Goal: Task Accomplishment & Management: Complete application form

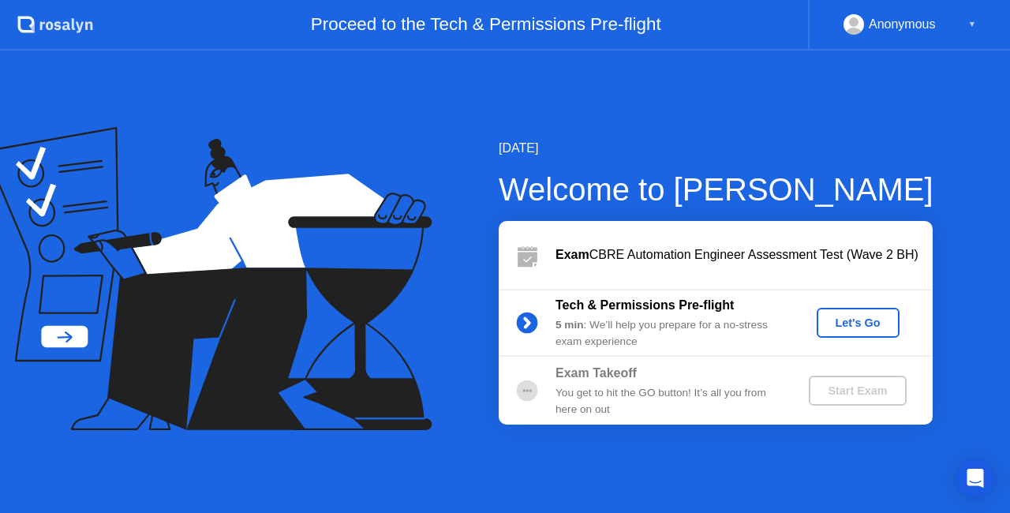
click at [856, 329] on div "Let's Go" at bounding box center [858, 322] width 70 height 13
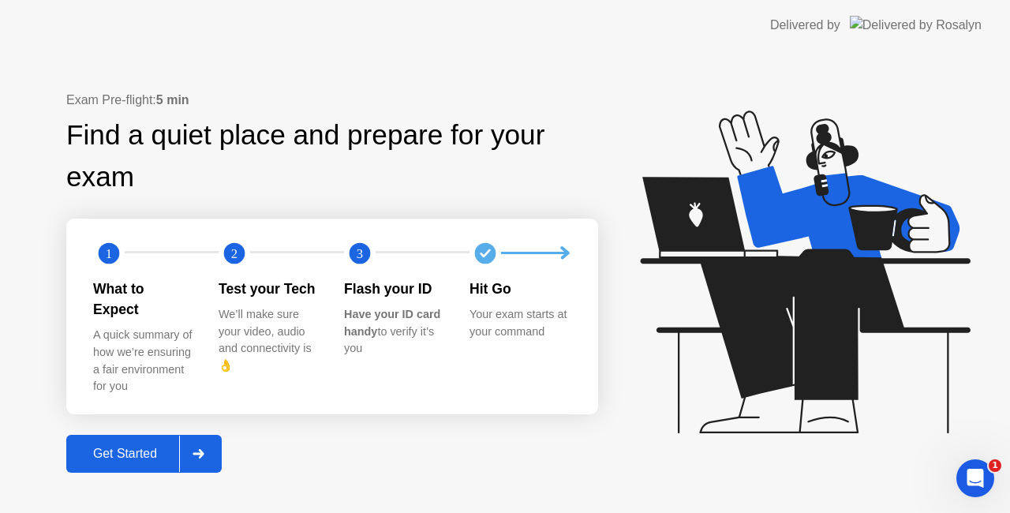
click at [150, 447] on div "Get Started" at bounding box center [125, 454] width 108 height 14
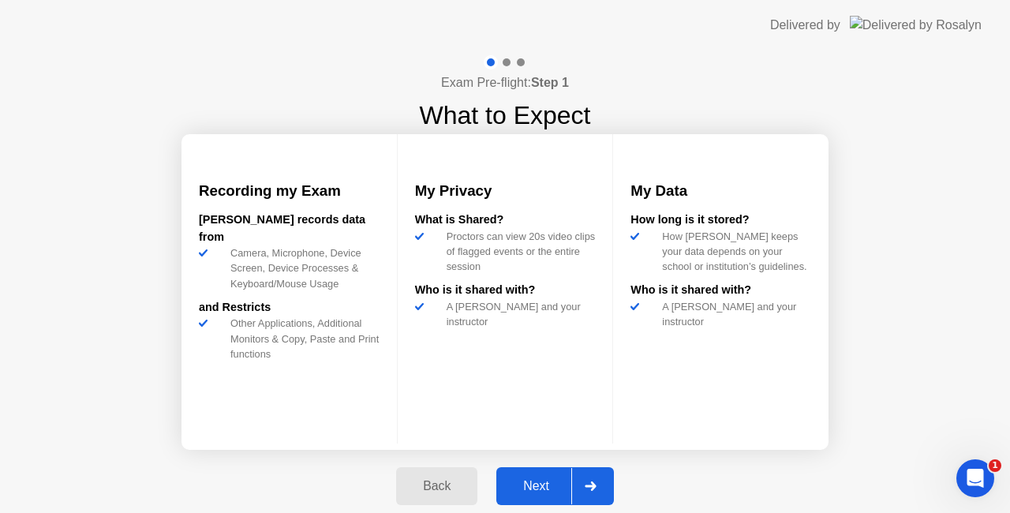
click at [558, 488] on div "Next" at bounding box center [536, 486] width 70 height 14
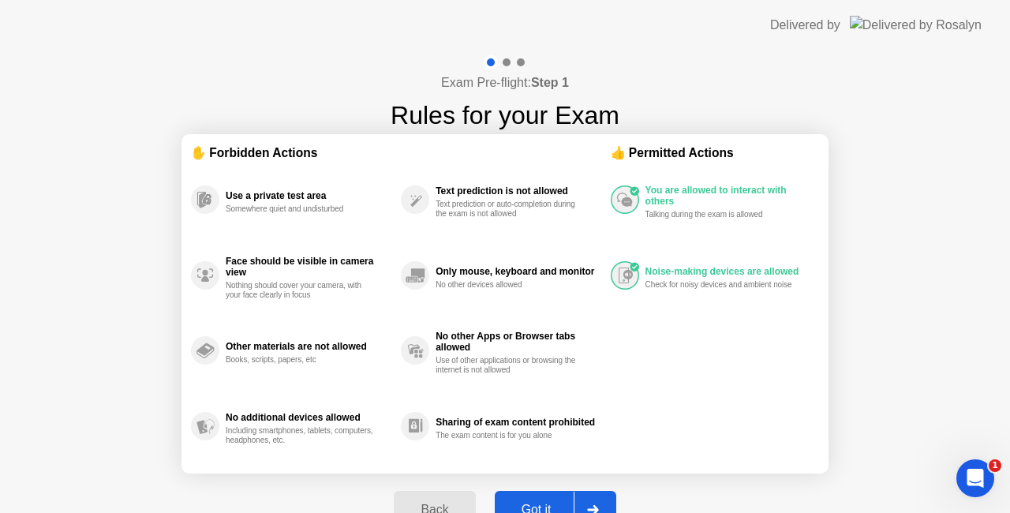
click at [545, 504] on div "Got it" at bounding box center [537, 510] width 74 height 14
select select "**********"
select select "*******"
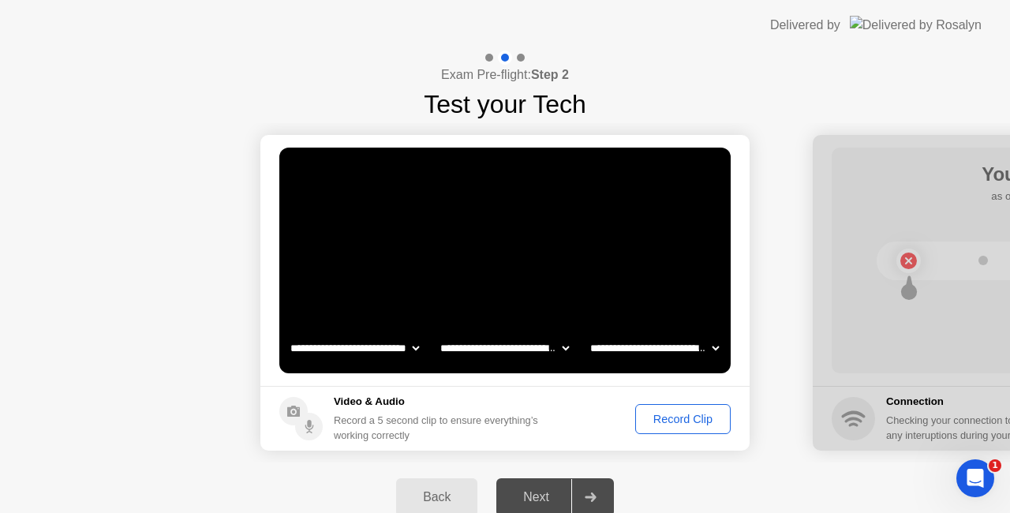
click at [673, 417] on div "Record Clip" at bounding box center [683, 419] width 84 height 13
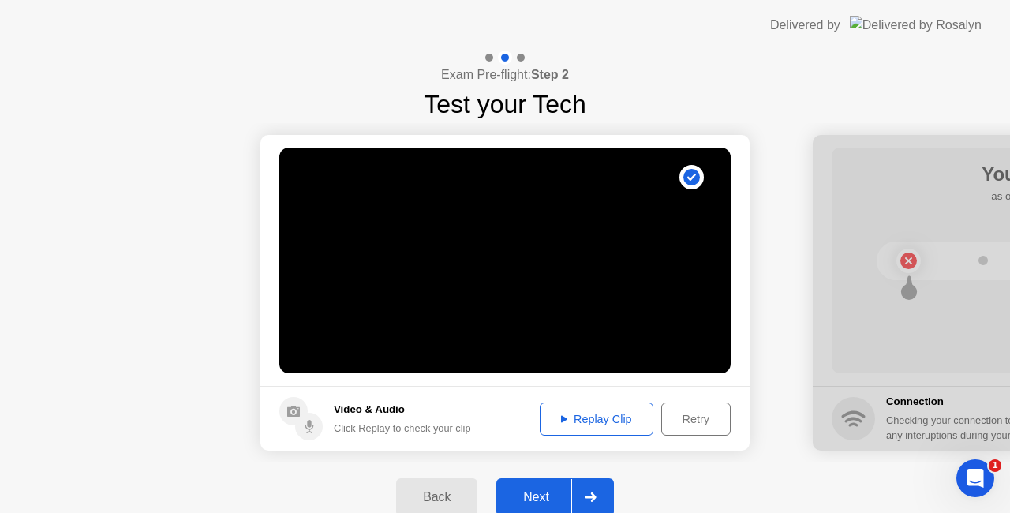
click at [554, 487] on button "Next" at bounding box center [555, 497] width 118 height 38
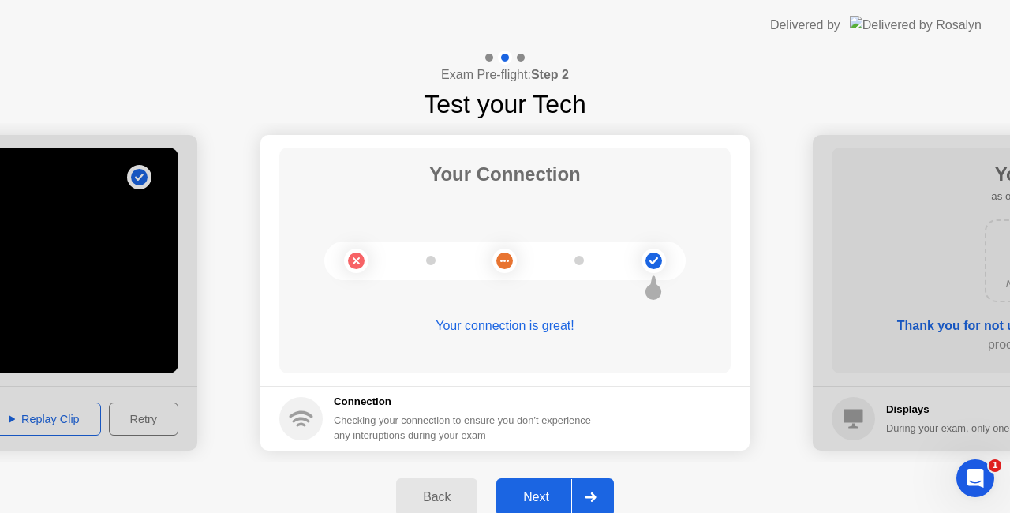
click at [548, 491] on div "Next" at bounding box center [536, 497] width 70 height 14
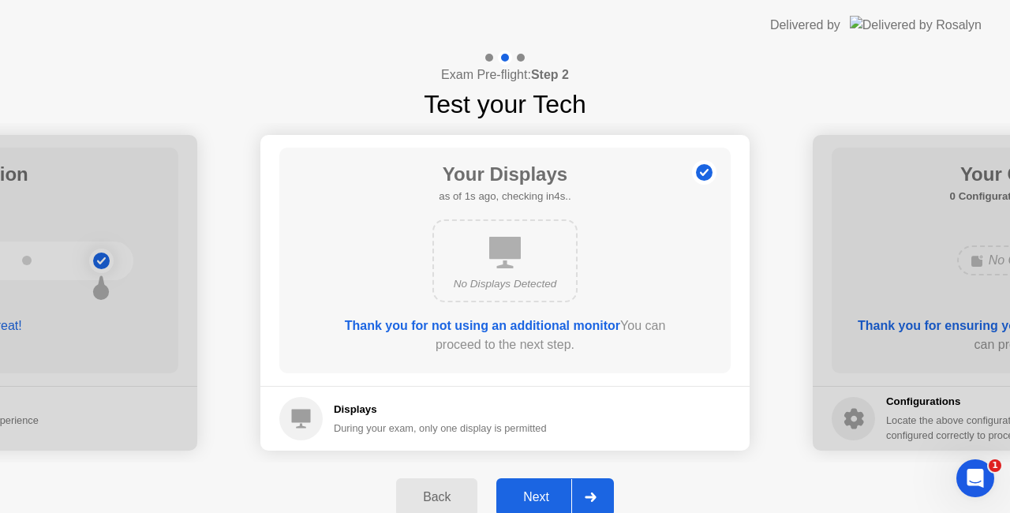
click at [548, 491] on div "Next" at bounding box center [536, 497] width 70 height 14
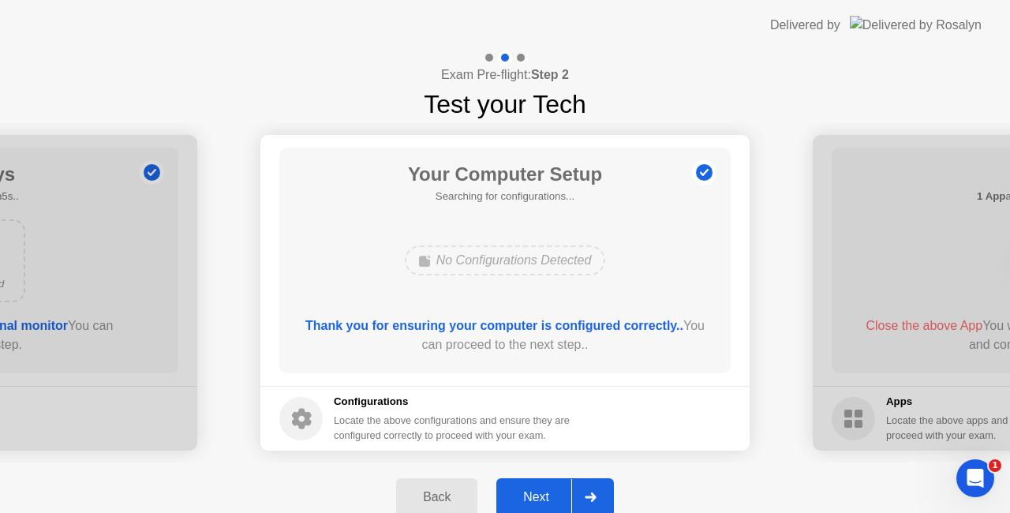
click at [548, 491] on div "Next" at bounding box center [536, 497] width 70 height 14
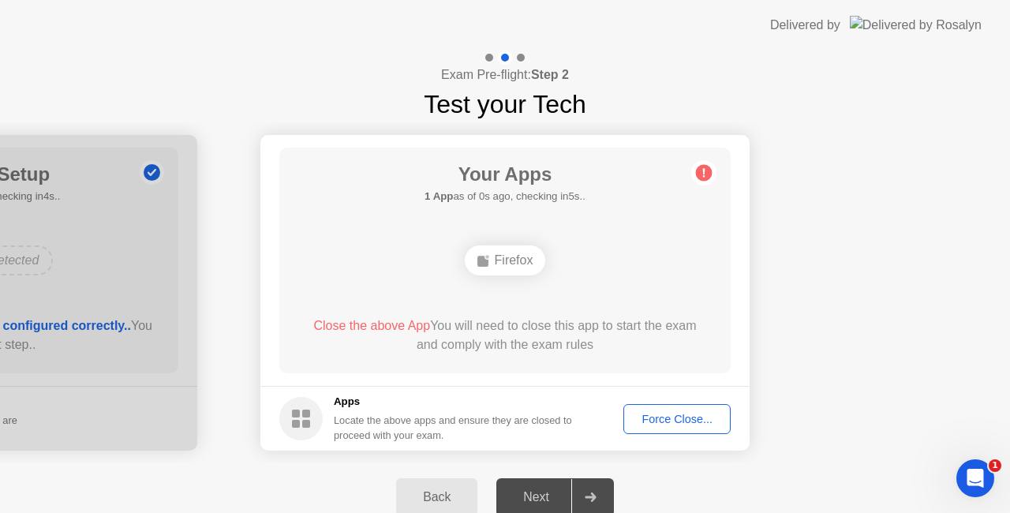
click at [676, 425] on div "Force Close..." at bounding box center [677, 419] width 96 height 13
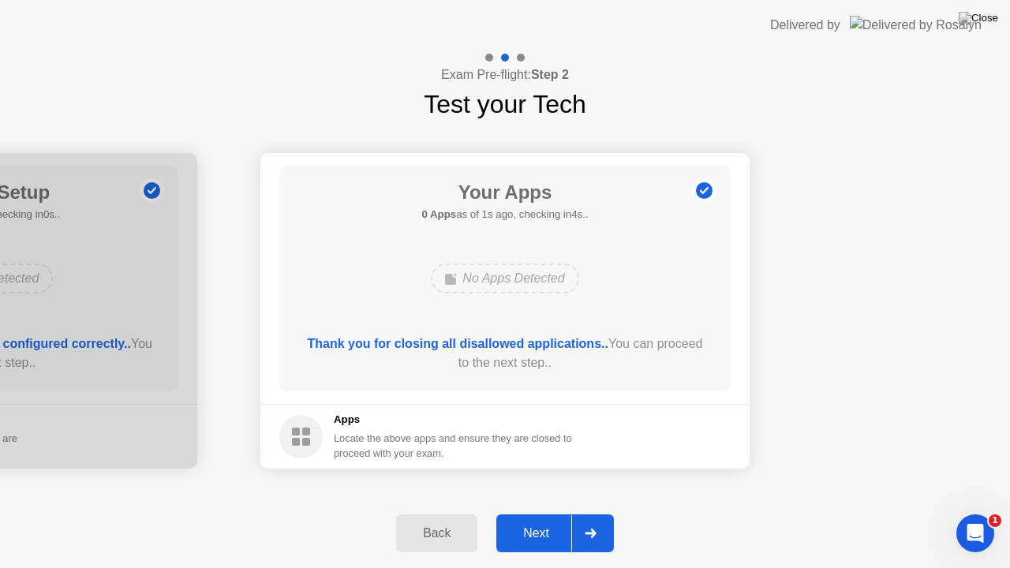
click at [541, 512] on button "Next" at bounding box center [555, 534] width 118 height 38
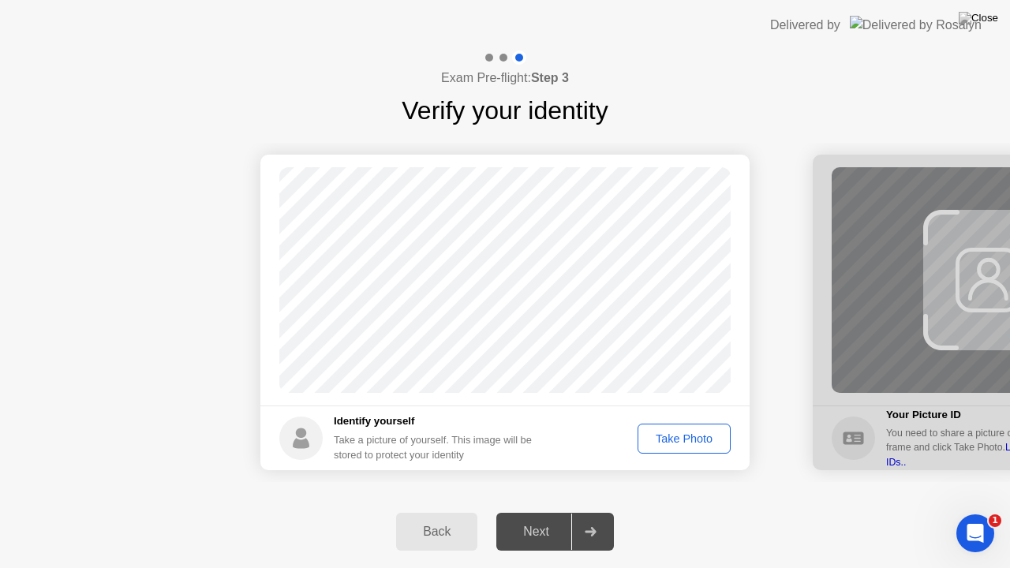
click at [691, 445] on div "Take Photo" at bounding box center [684, 438] width 82 height 13
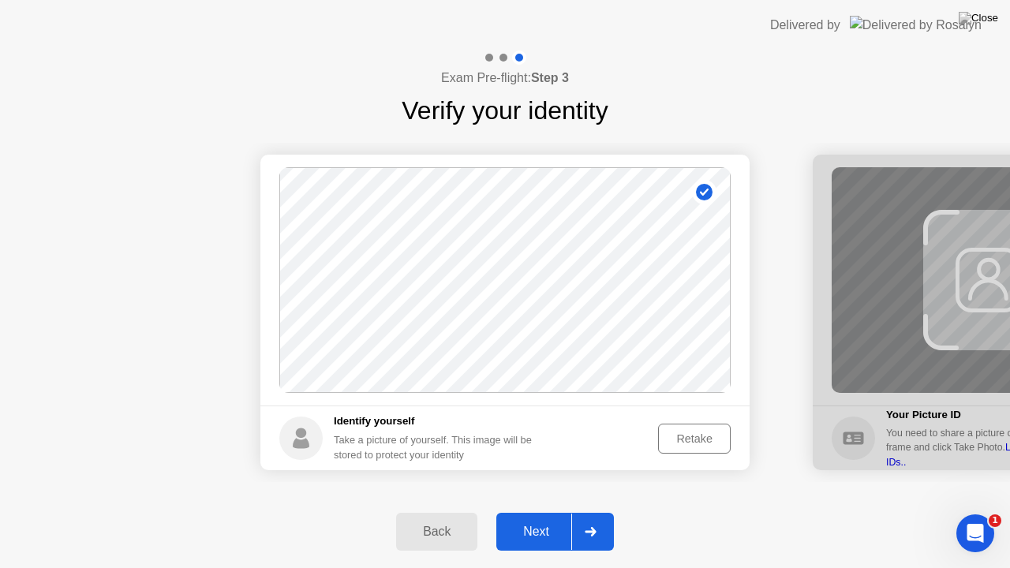
click at [547, 512] on div "Next" at bounding box center [536, 532] width 70 height 14
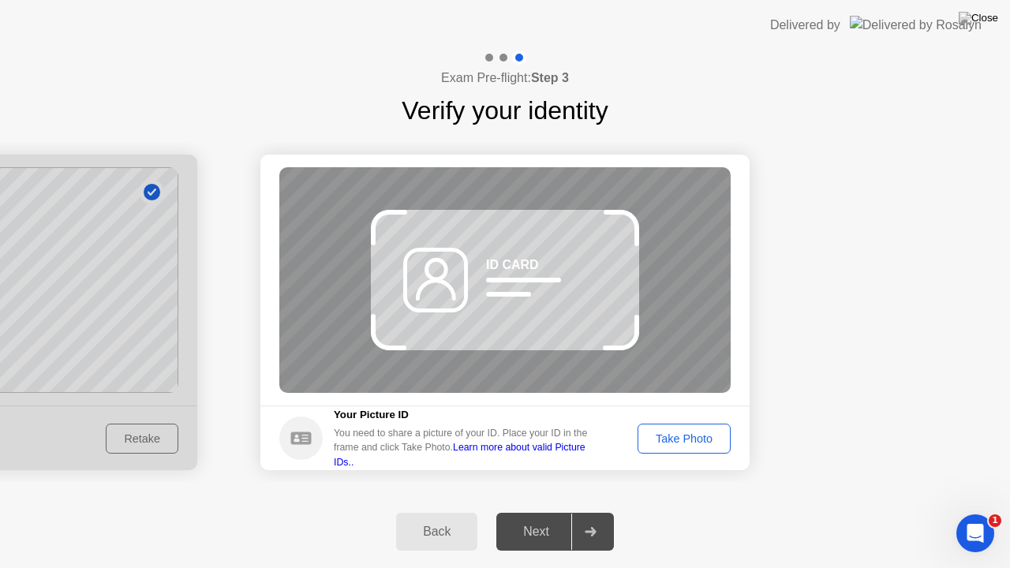
click at [688, 445] on div "Take Photo" at bounding box center [684, 438] width 82 height 13
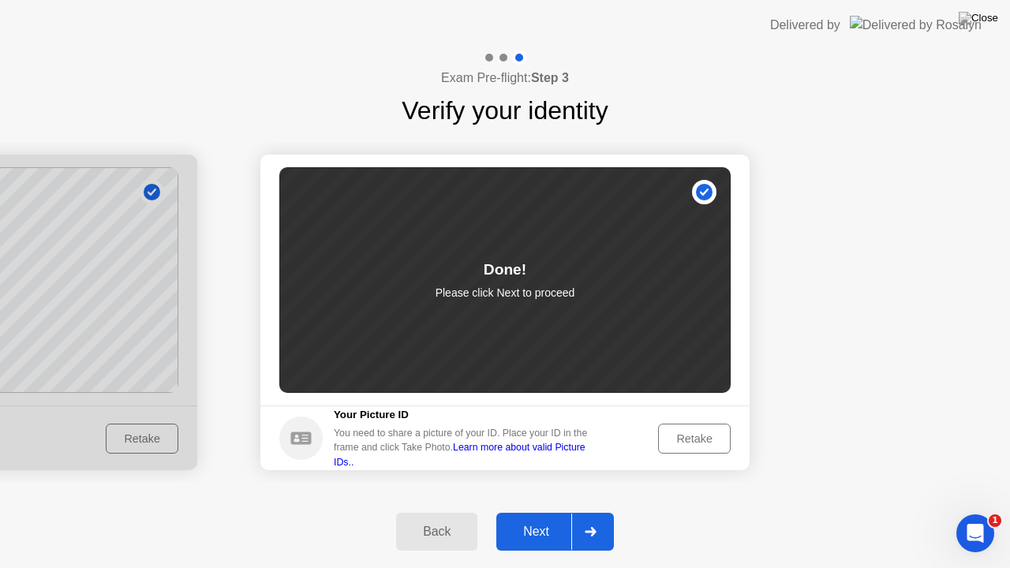
click at [557, 512] on div "Next" at bounding box center [536, 532] width 70 height 14
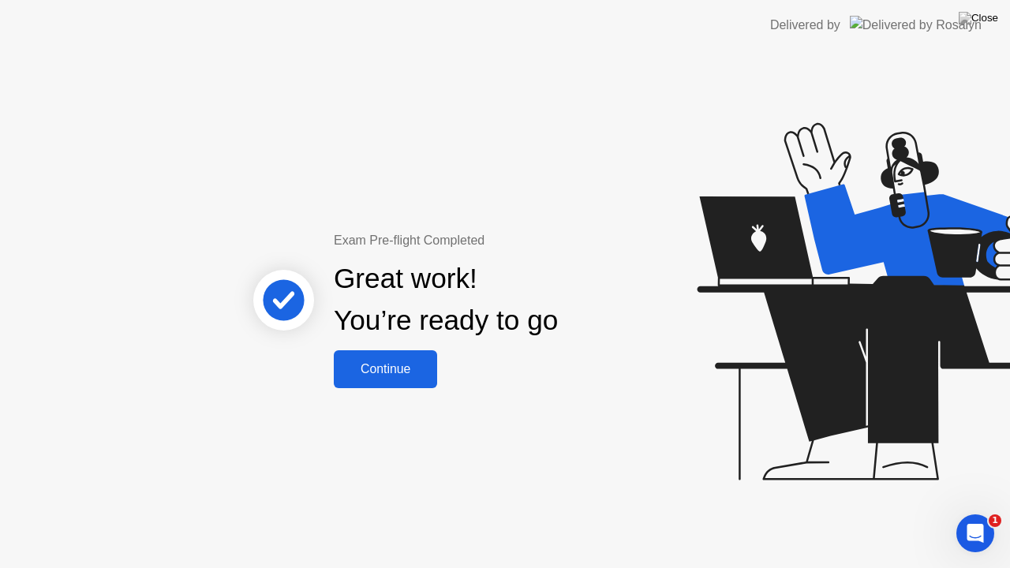
click at [400, 380] on button "Continue" at bounding box center [385, 369] width 103 height 38
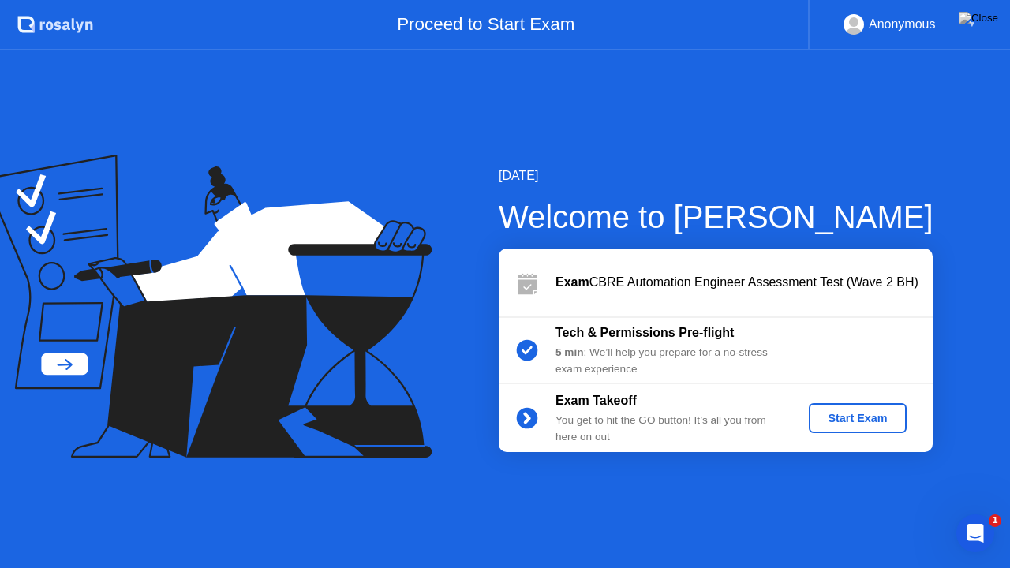
click at [882, 417] on div "Start Exam" at bounding box center [857, 418] width 84 height 13
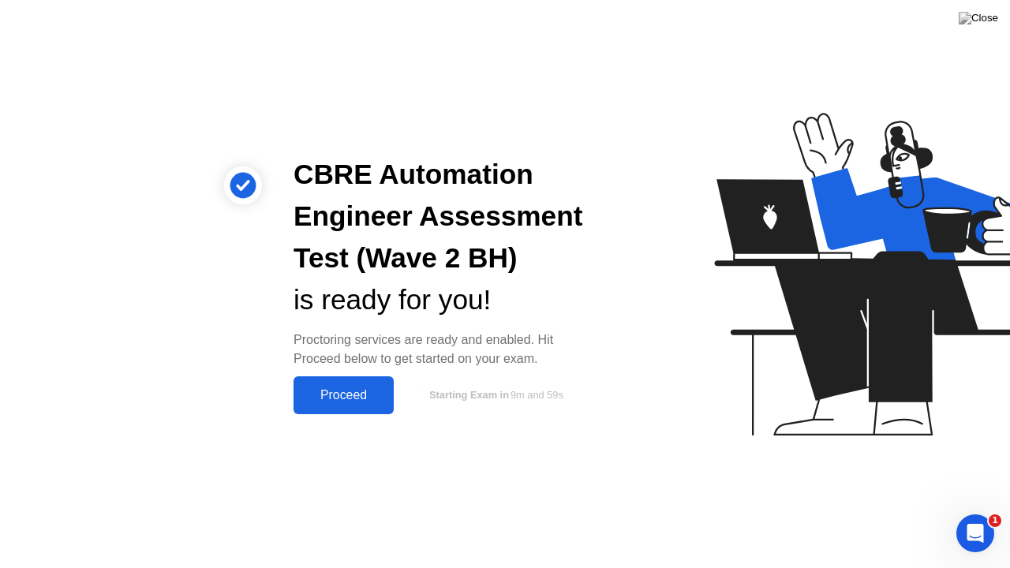
click at [365, 395] on div "Proceed" at bounding box center [343, 395] width 91 height 14
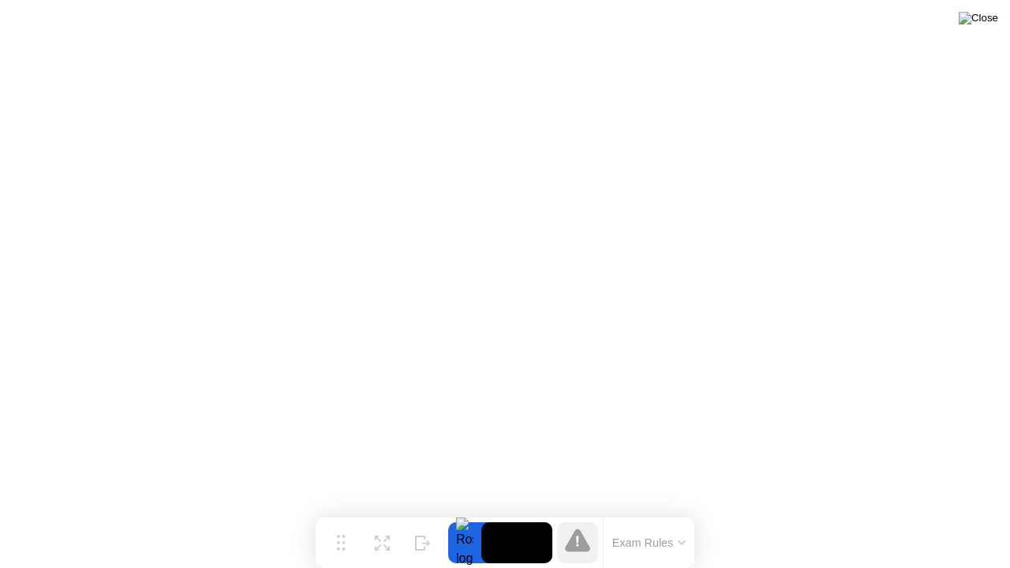
click at [987, 24] on img at bounding box center [978, 18] width 39 height 13
